Goal: Information Seeking & Learning: Learn about a topic

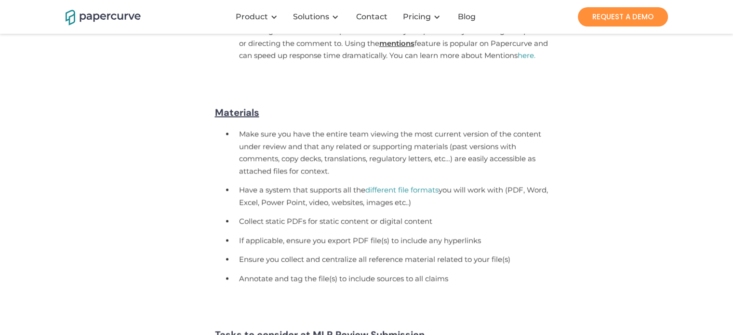
scroll to position [1183, 0]
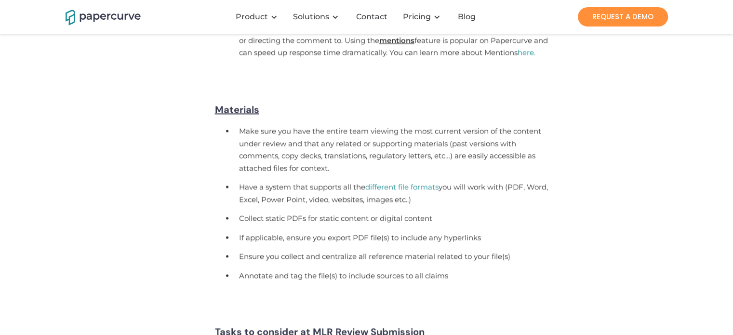
click at [330, 161] on li "Make sure you have the entire team viewing the most current version of the cont…" at bounding box center [395, 151] width 323 height 56
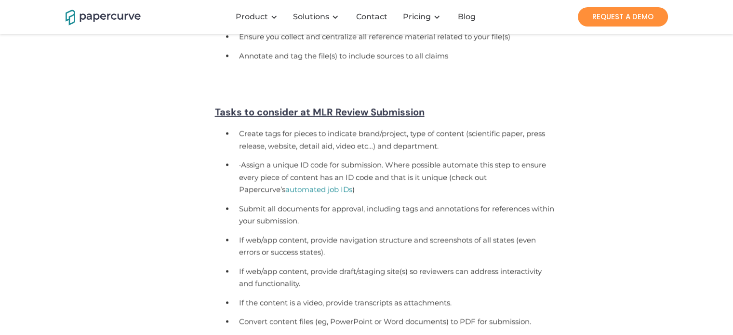
scroll to position [1408, 0]
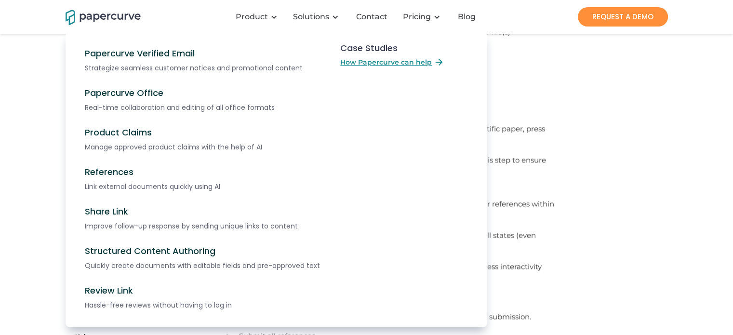
click at [619, 159] on nav "Papercurve Verified Email Strategize seamless customer notices and promotional …" at bounding box center [367, 188] width 602 height 315
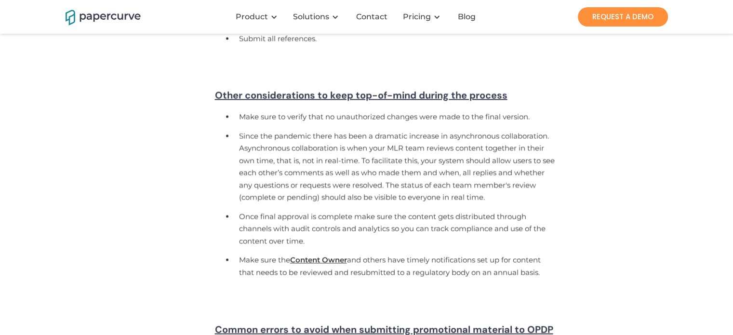
scroll to position [1706, 0]
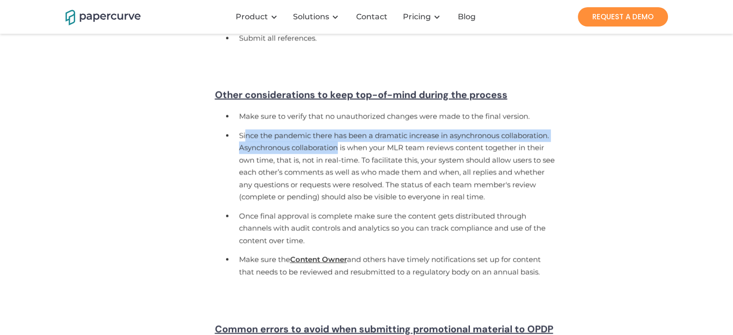
drag, startPoint x: 245, startPoint y: 149, endPoint x: 340, endPoint y: 159, distance: 95.5
click at [340, 159] on li "Since the pandemic there has been a dramatic increase in asynchronous collabora…" at bounding box center [395, 167] width 323 height 80
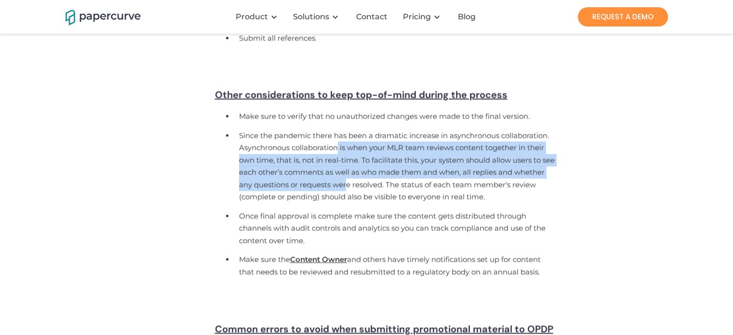
drag, startPoint x: 340, startPoint y: 159, endPoint x: 381, endPoint y: 194, distance: 53.7
click at [381, 194] on li "Since the pandemic there has been a dramatic increase in asynchronous collabora…" at bounding box center [395, 167] width 323 height 80
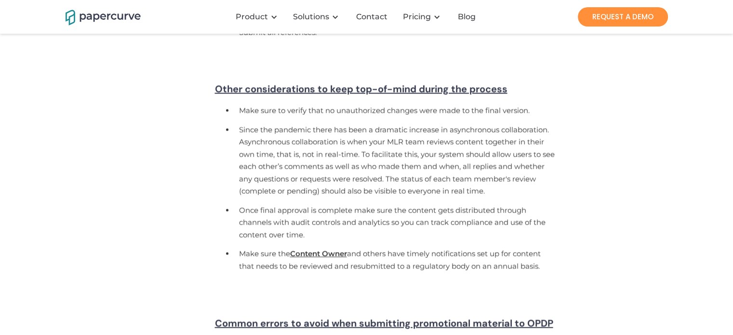
scroll to position [1737, 0]
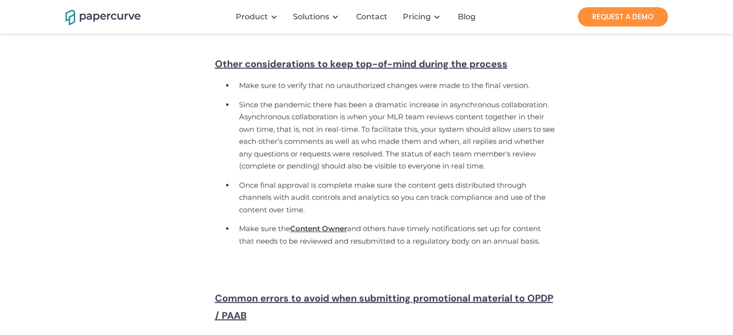
click at [373, 235] on li "Make sure the Content Owner and others have timely notifications set up for con…" at bounding box center [395, 235] width 323 height 31
drag, startPoint x: 302, startPoint y: 212, endPoint x: 355, endPoint y: 213, distance: 53.5
click at [355, 213] on li "Once final approval is complete make sure the content gets distributed through …" at bounding box center [395, 199] width 323 height 44
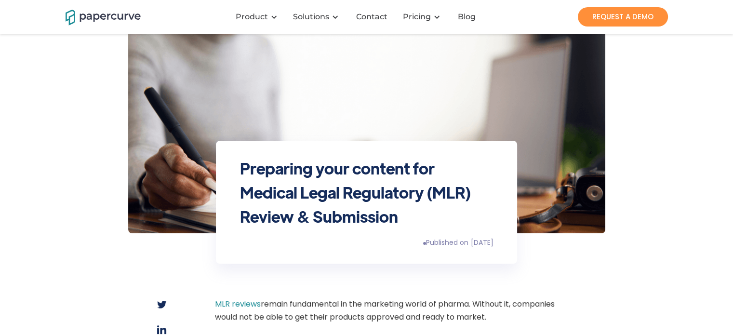
scroll to position [0, 0]
